Goal: Transaction & Acquisition: Purchase product/service

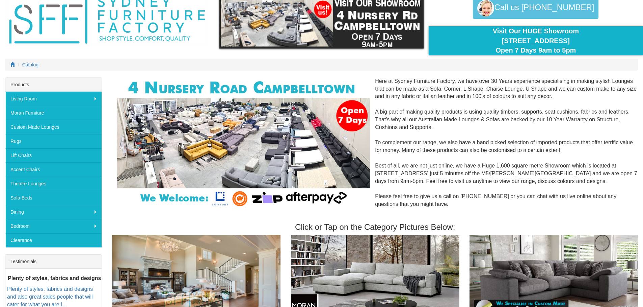
scroll to position [13, 0]
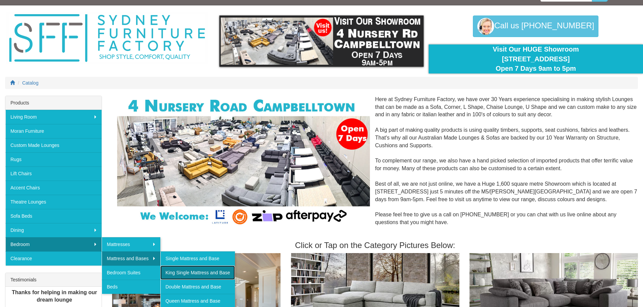
click at [196, 274] on link "King Single Mattress and Base" at bounding box center [197, 273] width 74 height 14
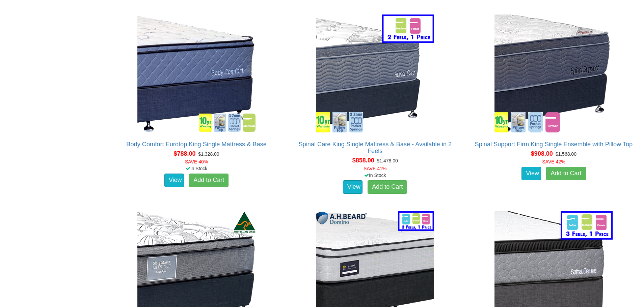
scroll to position [828, 0]
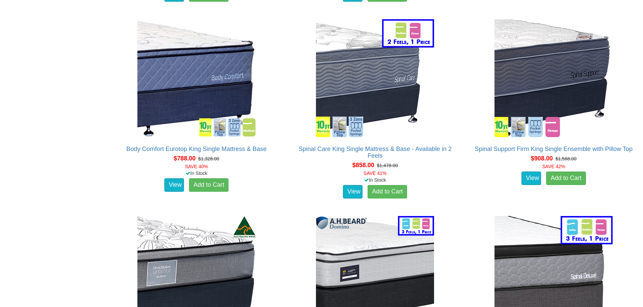
click at [639, 19] on div "Spinal Support Firm King Single Ensemble with Pillow Top **Queen size pictured …" at bounding box center [553, 109] width 178 height 190
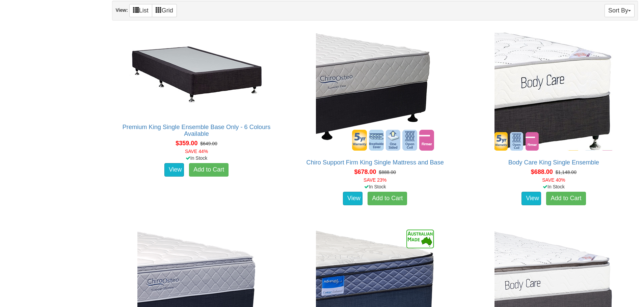
scroll to position [414, 0]
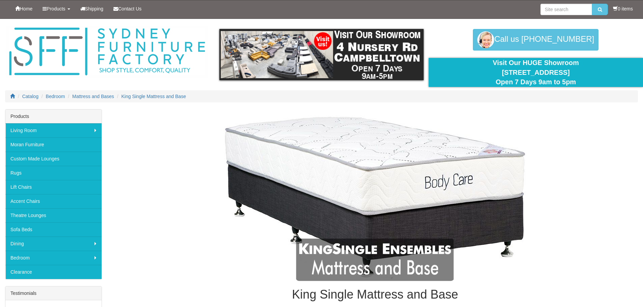
scroll to position [20, 0]
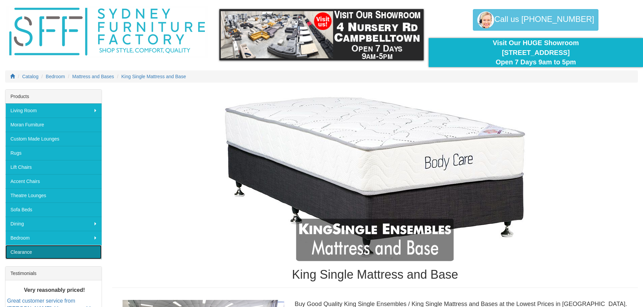
click at [91, 253] on link "Clearance" at bounding box center [53, 252] width 96 height 14
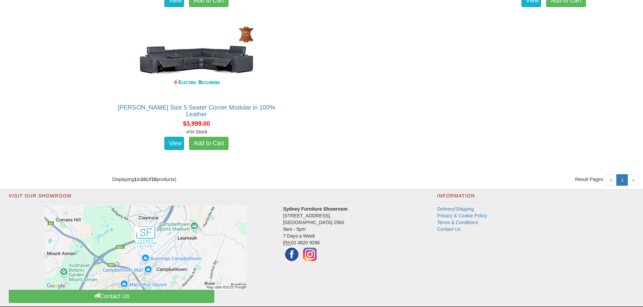
scroll to position [737, 0]
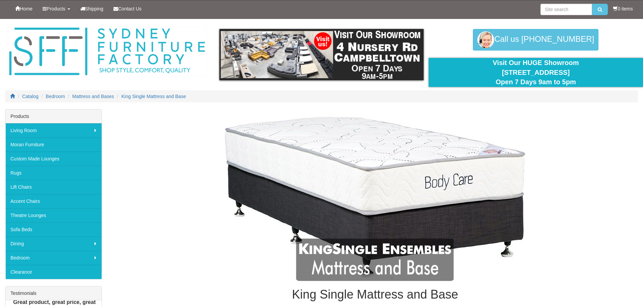
scroll to position [20, 0]
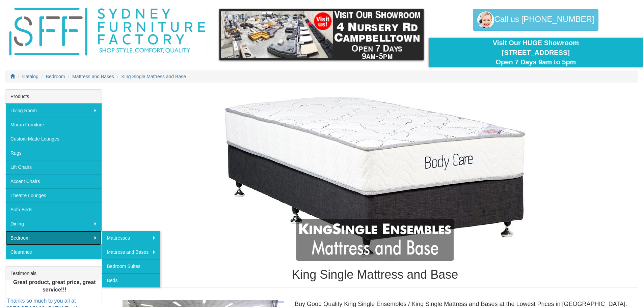
click at [91, 235] on link "Bedroom" at bounding box center [53, 238] width 96 height 14
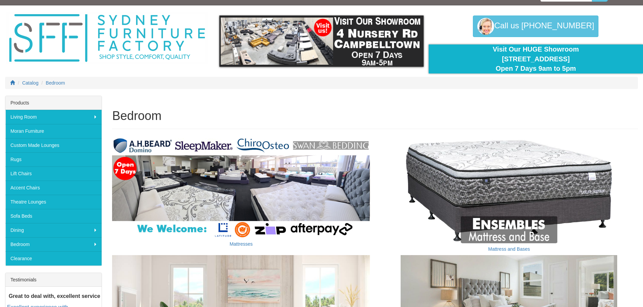
scroll to position [27, 0]
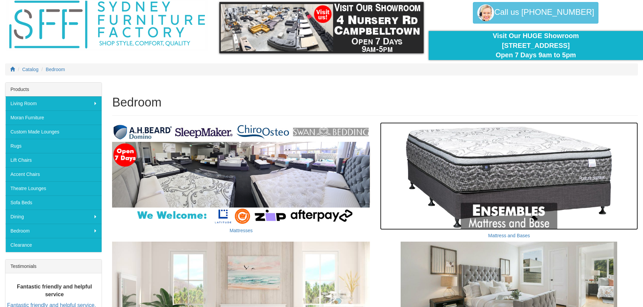
click at [557, 193] on img at bounding box center [509, 175] width 258 height 107
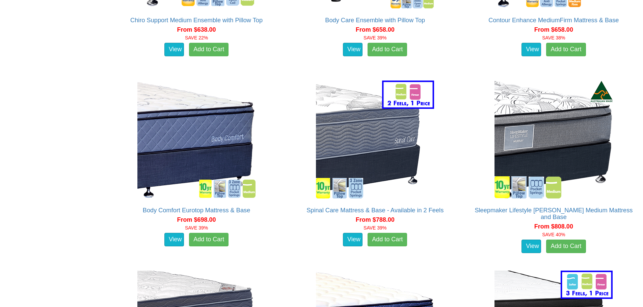
scroll to position [756, 0]
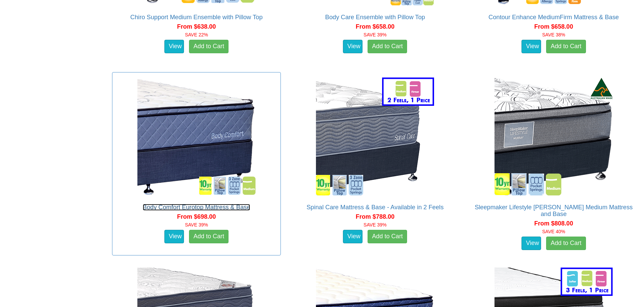
click at [223, 204] on link "Body Comfort Eurotop Mattress & Base" at bounding box center [196, 207] width 107 height 7
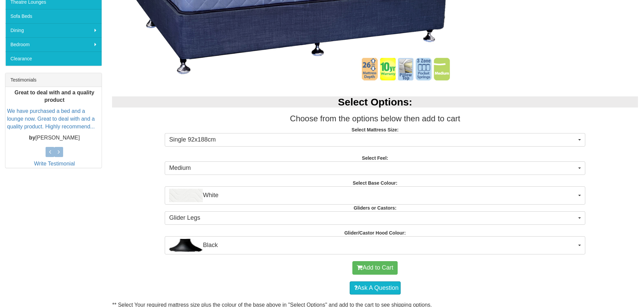
scroll to position [216, 0]
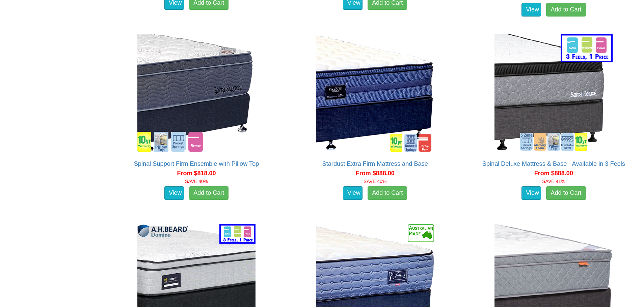
scroll to position [1003, 0]
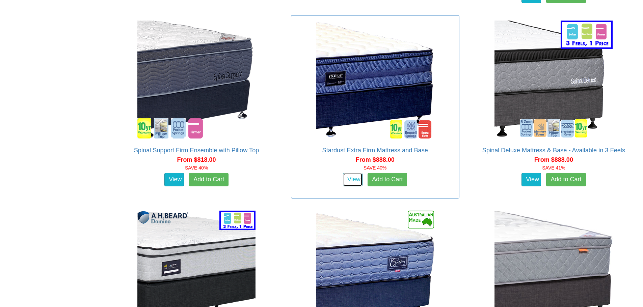
click at [352, 173] on link "View" at bounding box center [353, 179] width 20 height 13
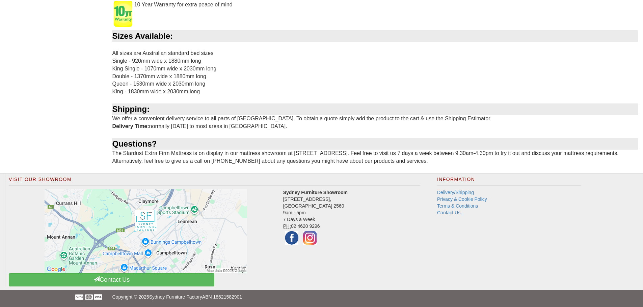
scroll to position [770, 0]
click at [461, 192] on link "Delivery/Shipping" at bounding box center [455, 192] width 37 height 5
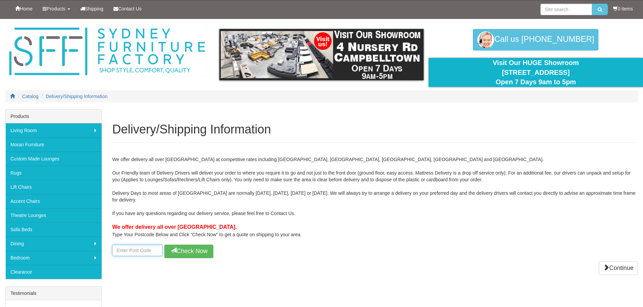
drag, startPoint x: 116, startPoint y: 248, endPoint x: 262, endPoint y: 158, distance: 171.8
click at [132, 242] on div "We offer delivery all over [GEOGRAPHIC_DATA] at competitive rates including [GE…" at bounding box center [375, 203] width 526 height 109
type input "2061"
click at [174, 249] on icon at bounding box center [173, 251] width 6 height 6
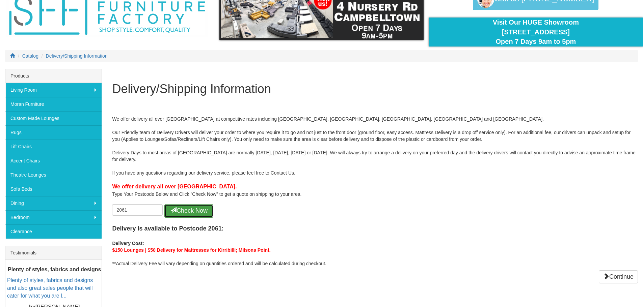
scroll to position [27, 0]
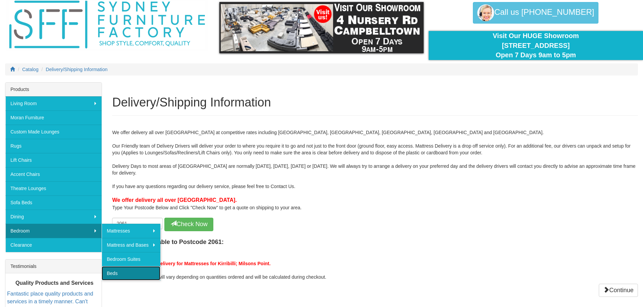
click at [118, 274] on link "Beds" at bounding box center [131, 274] width 59 height 14
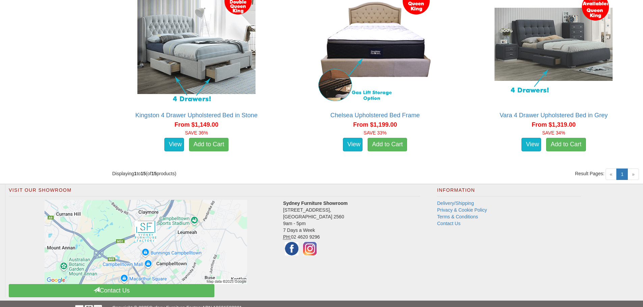
scroll to position [1168, 0]
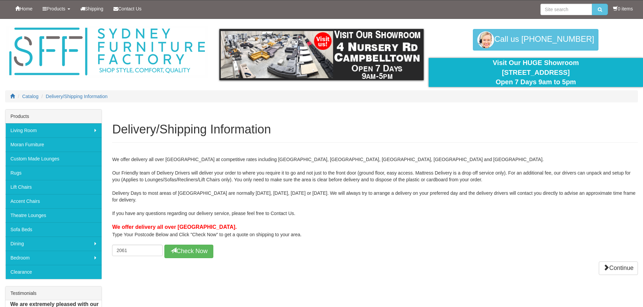
scroll to position [27, 0]
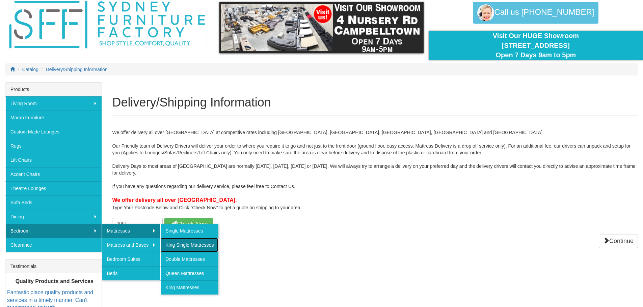
click at [183, 247] on link "King Single Mattresses" at bounding box center [189, 245] width 58 height 14
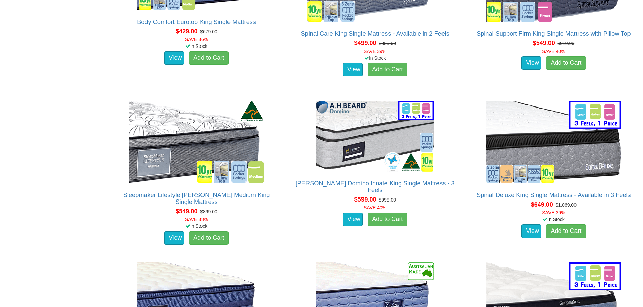
scroll to position [850, 0]
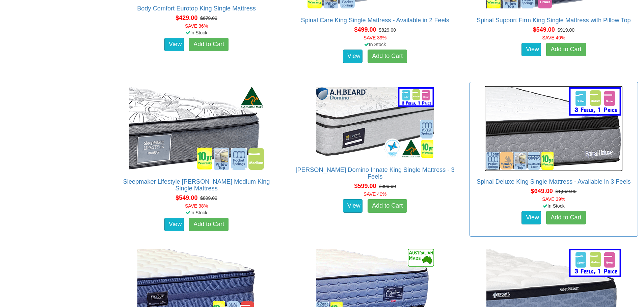
click at [604, 95] on img at bounding box center [553, 129] width 138 height 86
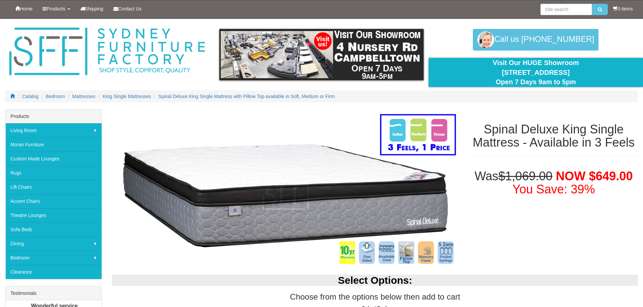
click at [642, 303] on div "Select Options: Choose from the options below then add to cart Select Feel: Med…" at bounding box center [375, 300] width 536 height 65
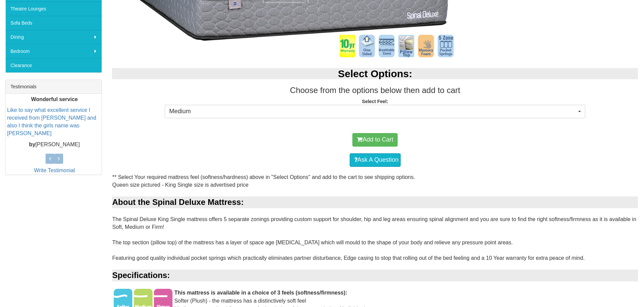
scroll to position [202, 0]
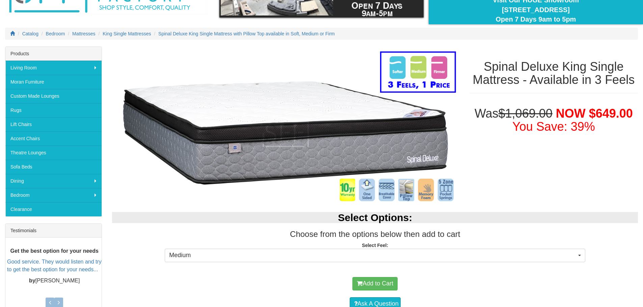
scroll to position [36, 0]
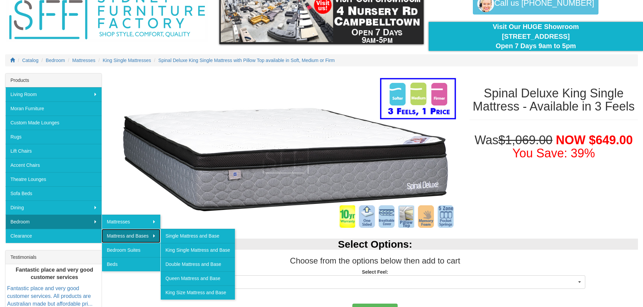
click at [128, 235] on link "Mattress and Bases" at bounding box center [131, 236] width 59 height 14
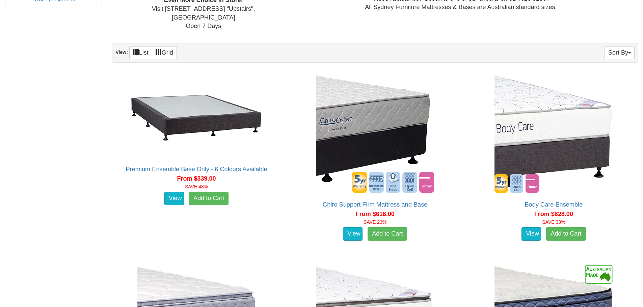
scroll to position [391, 0]
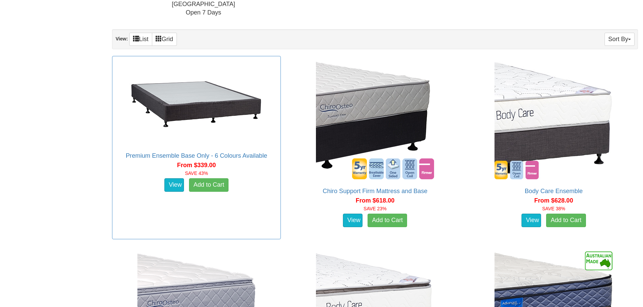
click at [209, 162] on span "From $339.00" at bounding box center [196, 165] width 39 height 7
click at [206, 153] on link "Premium Ensemble Base Only - 6 Colours Available" at bounding box center [196, 156] width 141 height 7
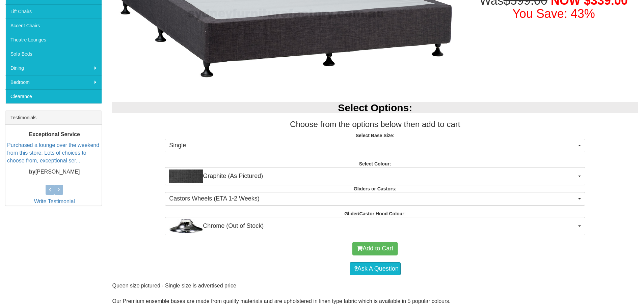
scroll to position [180, 0]
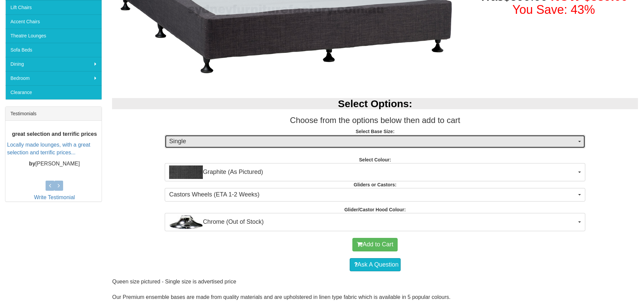
click at [581, 141] on span "button" at bounding box center [579, 141] width 3 height 1
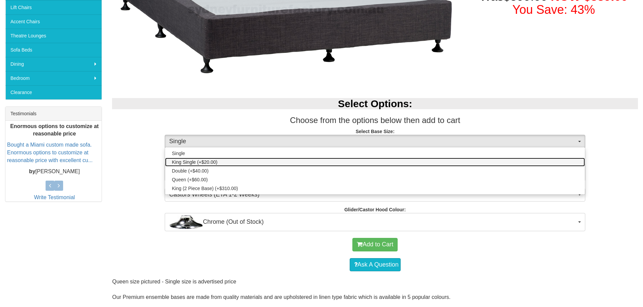
click at [195, 161] on span "King Single (+$20.00)" at bounding box center [195, 162] width 46 height 7
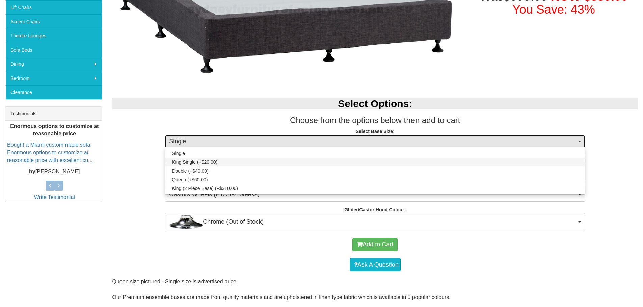
select select "1189"
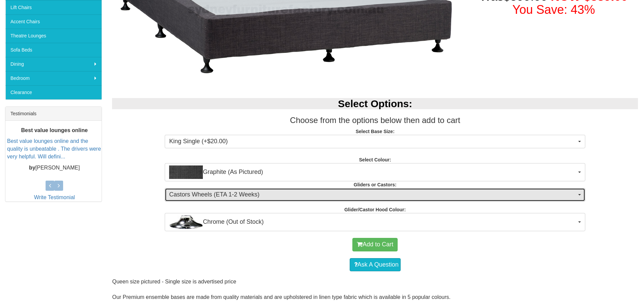
click at [582, 195] on button "Castors Wheels (ETA 1-2 Weeks)" at bounding box center [375, 194] width 420 height 13
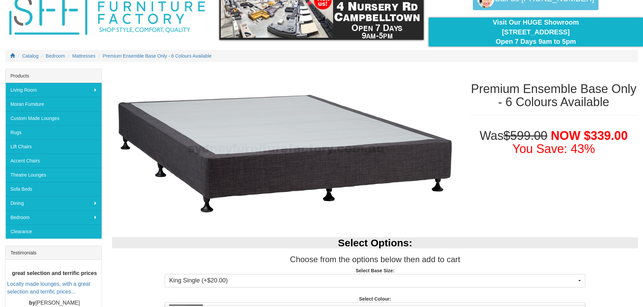
scroll to position [23, 0]
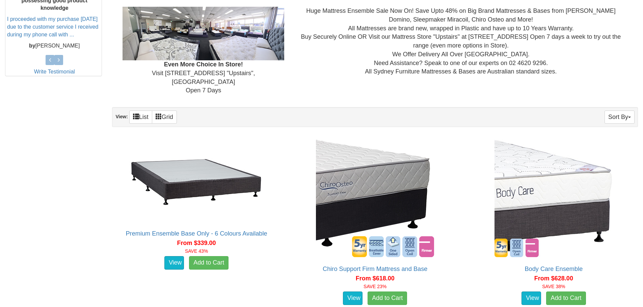
scroll to position [311, 0]
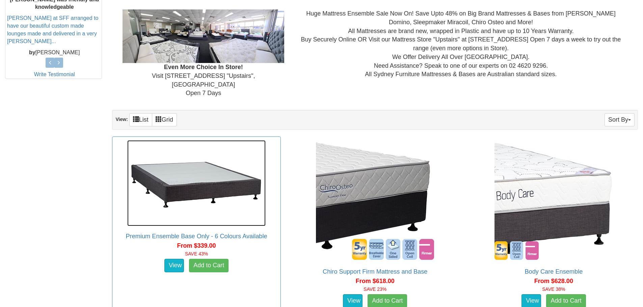
click at [242, 213] on img at bounding box center [196, 183] width 138 height 86
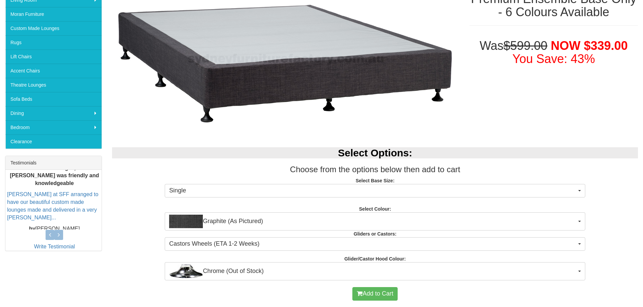
scroll to position [144, 0]
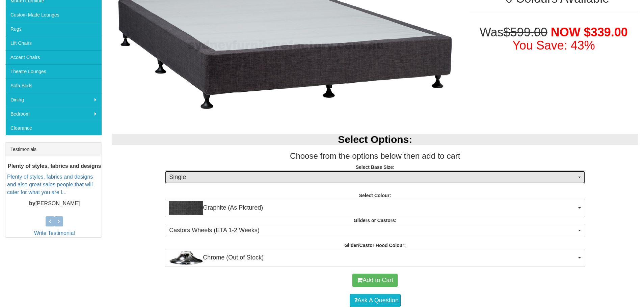
click at [582, 178] on button "Single" at bounding box center [375, 177] width 420 height 13
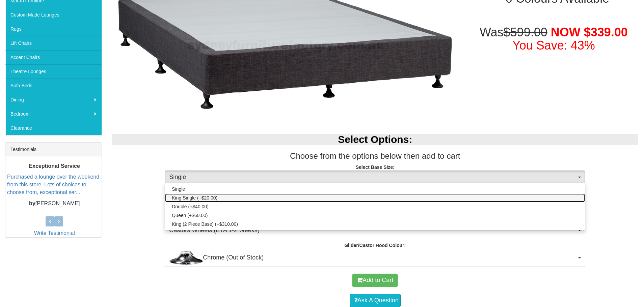
click at [204, 196] on span "King Single (+$20.00)" at bounding box center [195, 198] width 46 height 7
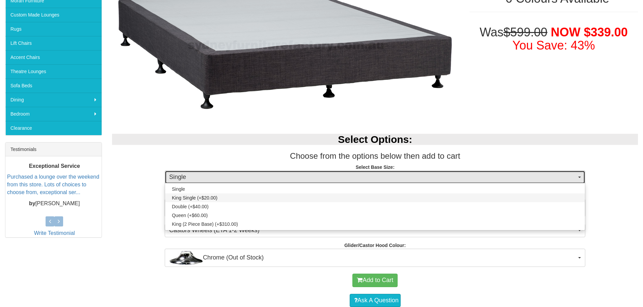
select select "1189"
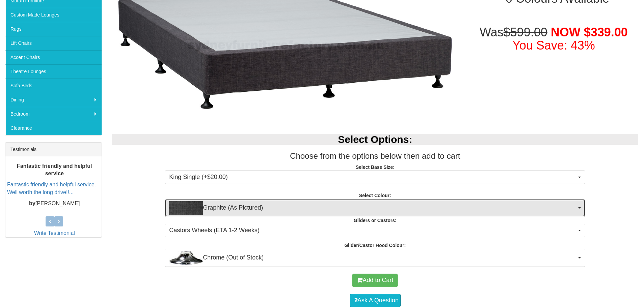
click at [578, 208] on span "button" at bounding box center [579, 207] width 3 height 1
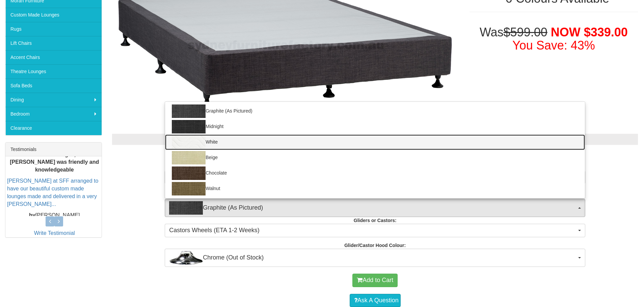
click at [210, 143] on link "White" at bounding box center [375, 143] width 420 height 16
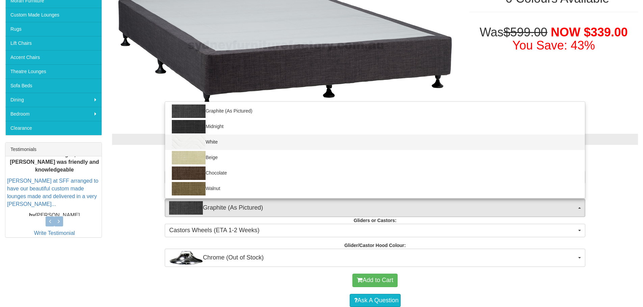
select select "183"
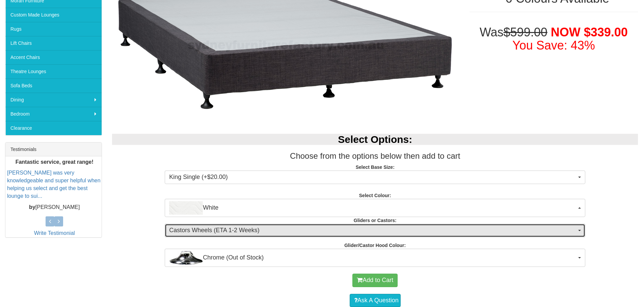
click at [578, 228] on button "Castors Wheels (ETA 1-2 Weeks)" at bounding box center [375, 230] width 420 height 13
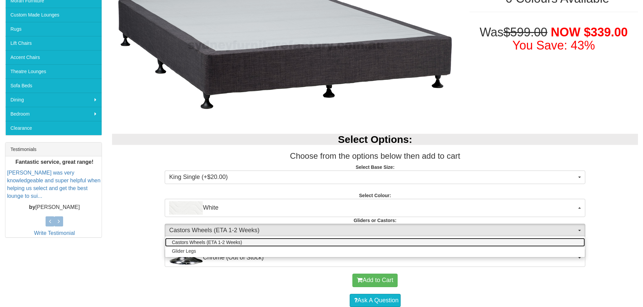
click at [521, 246] on link "Castors Wheels (ETA 1-2 Weeks)" at bounding box center [375, 242] width 420 height 9
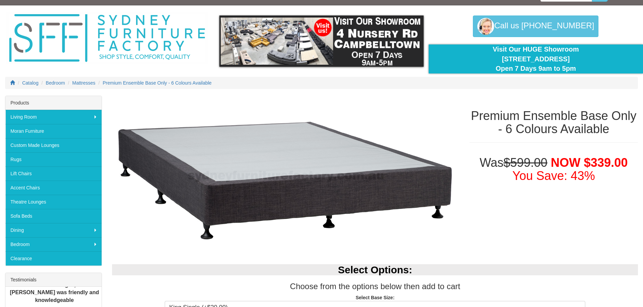
scroll to position [0, 0]
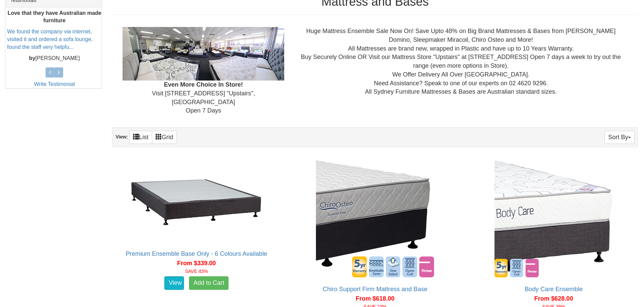
scroll to position [320, 0]
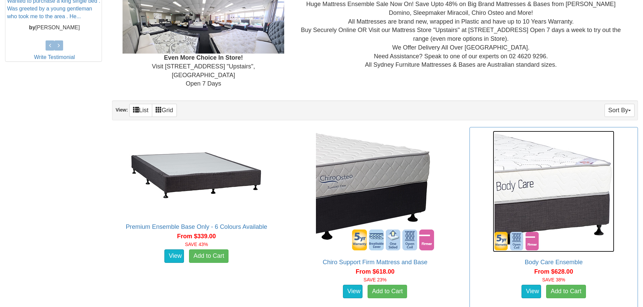
click at [566, 239] on img at bounding box center [553, 191] width 121 height 121
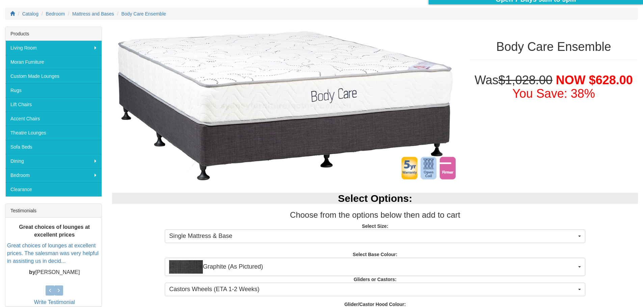
scroll to position [74, 0]
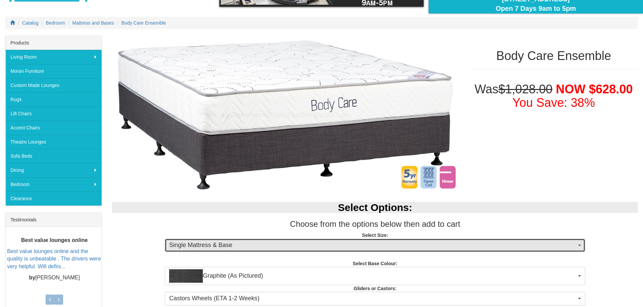
click at [581, 245] on button "Single Mattress & Base" at bounding box center [375, 245] width 420 height 13
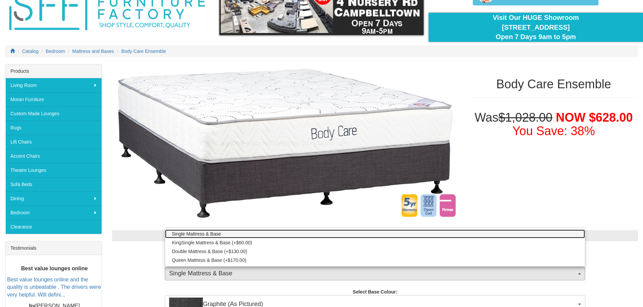
scroll to position [36, 0]
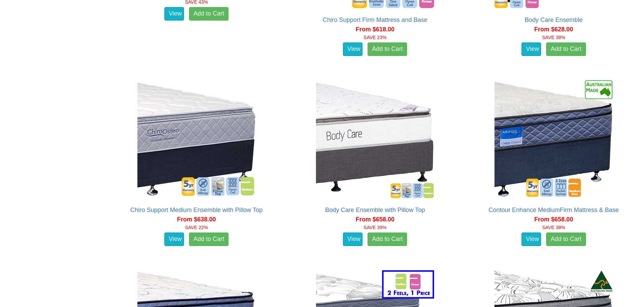
scroll to position [576, 0]
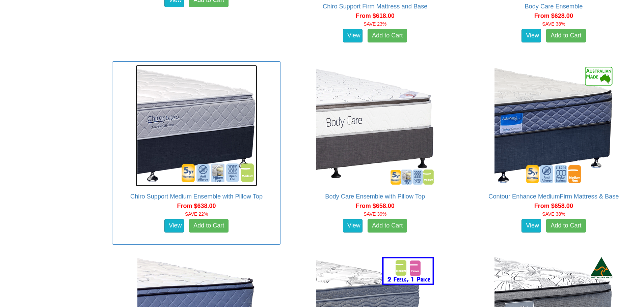
click at [219, 149] on img at bounding box center [196, 125] width 121 height 121
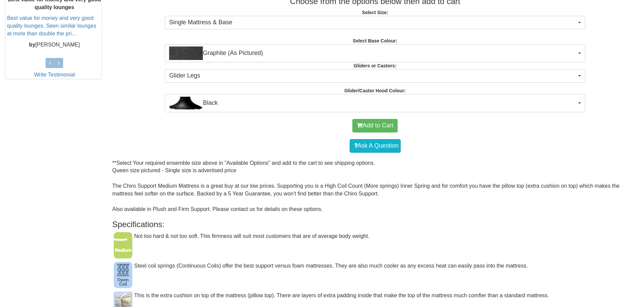
scroll to position [324, 0]
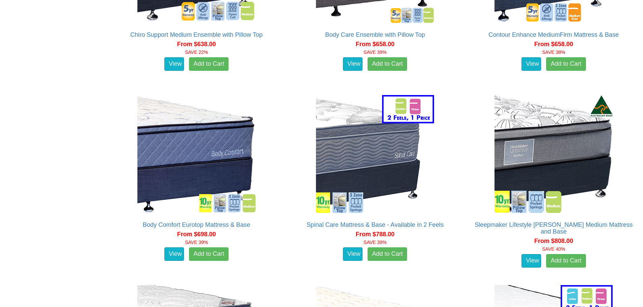
scroll to position [752, 0]
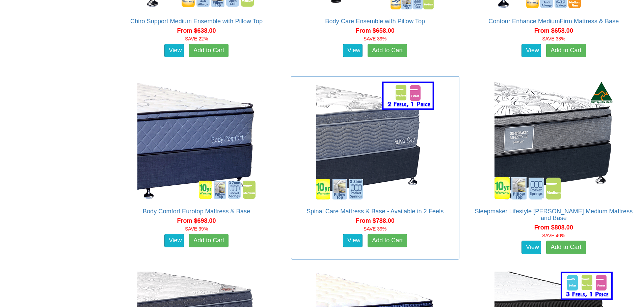
click at [395, 198] on div "Spinal Care Mattress & Base - Available in 2 Feels ** Select Your required matt…" at bounding box center [375, 168] width 168 height 184
click at [386, 208] on link "Spinal Care Mattress & Base - Available in 2 Feels" at bounding box center [374, 211] width 137 height 7
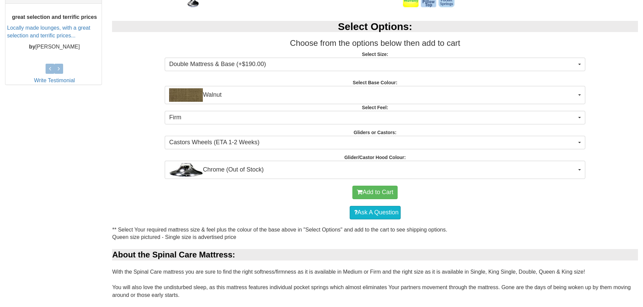
scroll to position [301, 0]
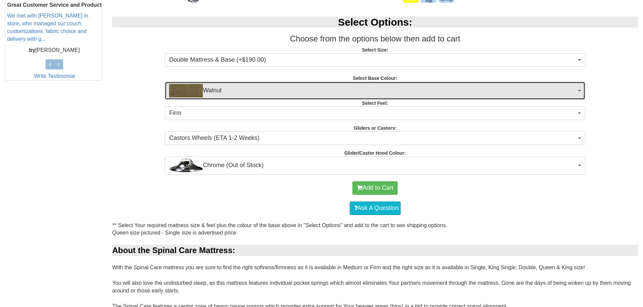
click at [575, 90] on span "Walnut" at bounding box center [372, 90] width 407 height 13
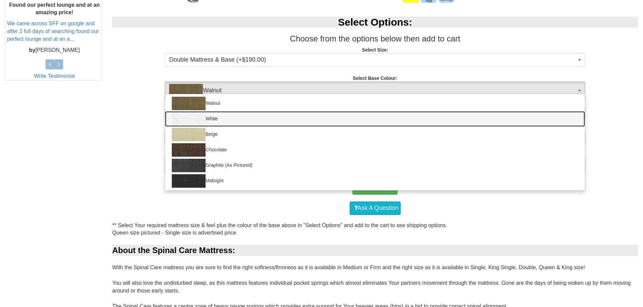
click at [189, 120] on img at bounding box center [189, 118] width 34 height 13
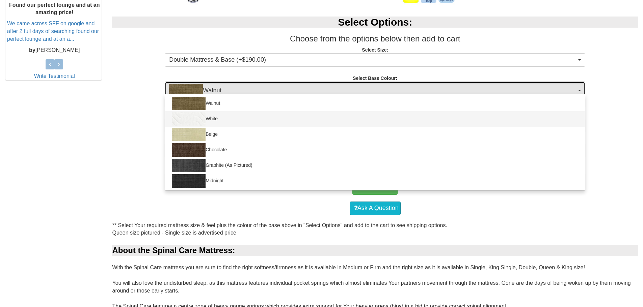
select select "1204"
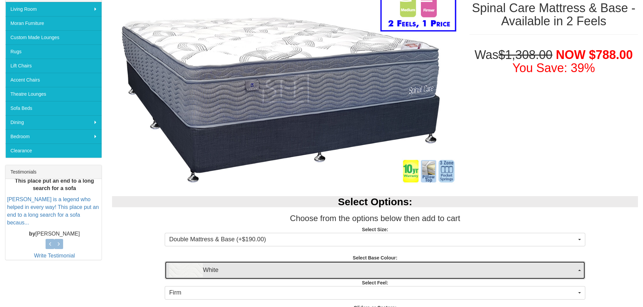
scroll to position [117, 0]
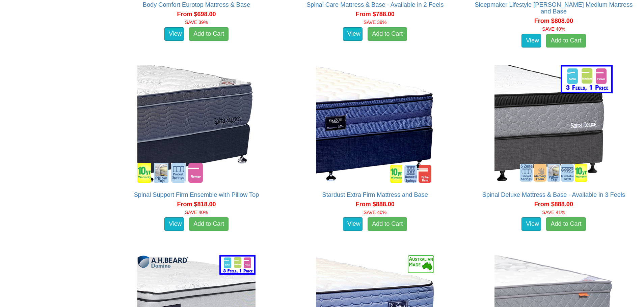
scroll to position [940, 0]
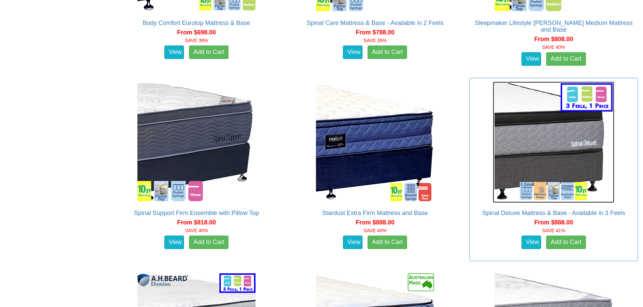
click at [580, 172] on img at bounding box center [553, 142] width 121 height 121
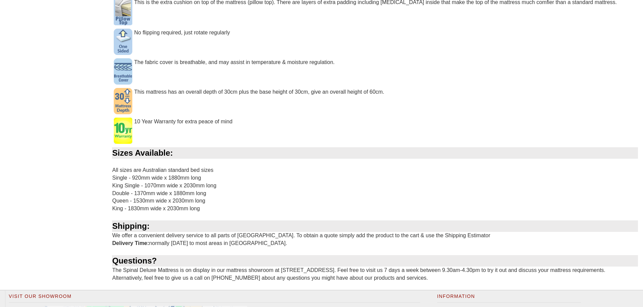
scroll to position [743, 0]
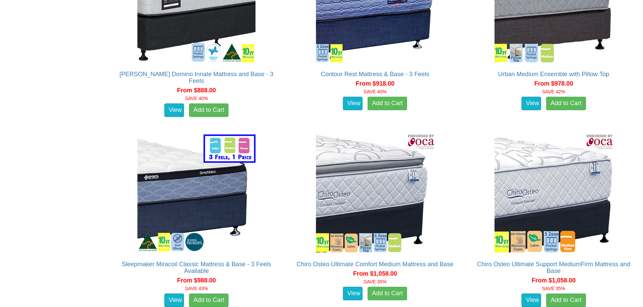
scroll to position [1001, 0]
